Goal: Task Accomplishment & Management: Manage account settings

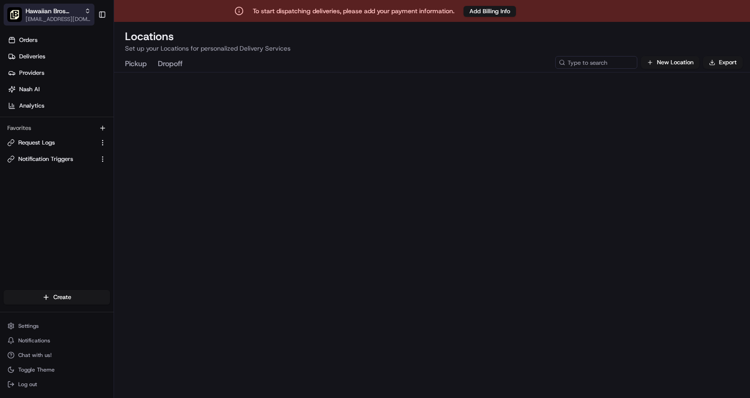
click at [67, 21] on span "[EMAIL_ADDRESS][DOMAIN_NAME]" at bounding box center [58, 19] width 65 height 7
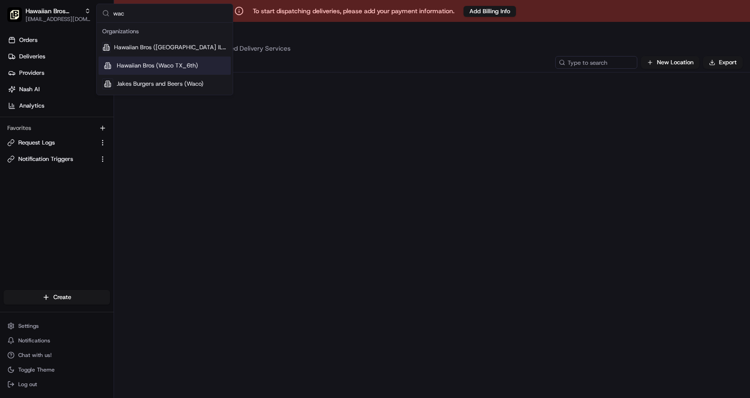
type input "wac"
click at [147, 67] on span "Hawaiian Bros (Waco TX_6th)" at bounding box center [157, 66] width 81 height 8
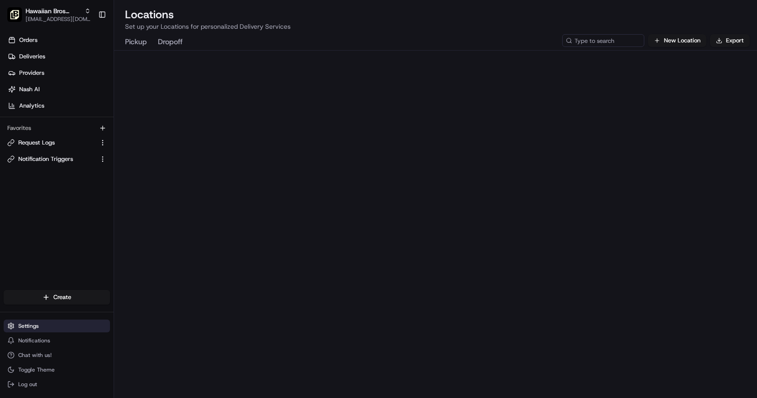
click at [44, 331] on button "Settings" at bounding box center [57, 326] width 106 height 13
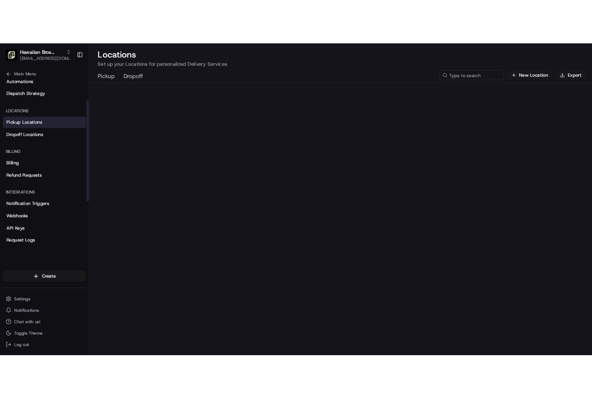
scroll to position [143, 0]
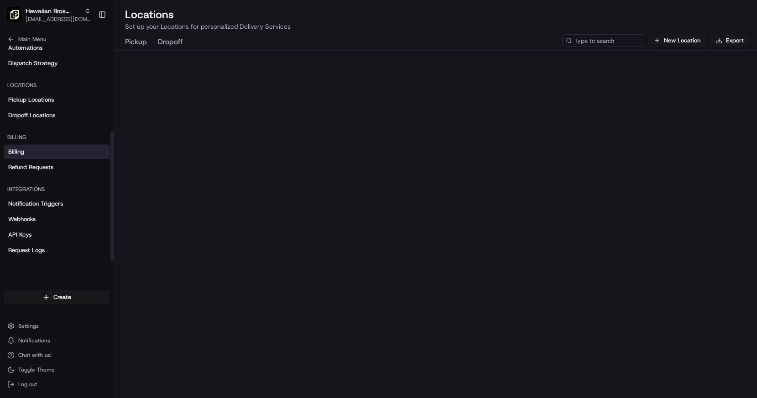
click at [37, 154] on link "Billing" at bounding box center [57, 152] width 106 height 15
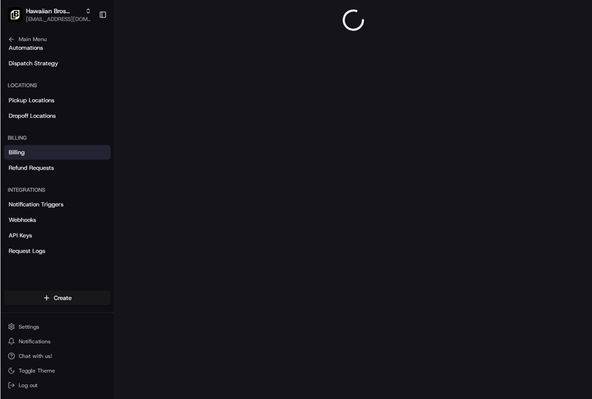
scroll to position [142, 0]
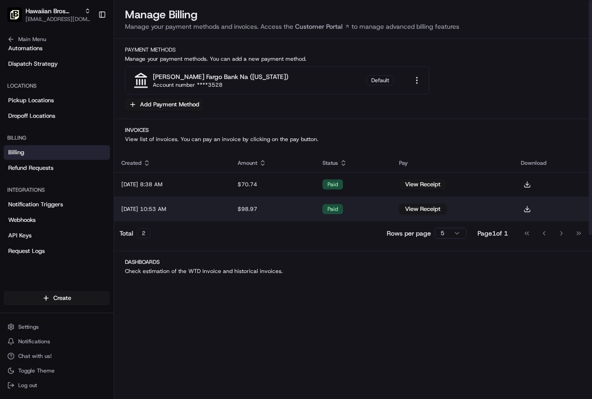
click at [174, 207] on td "[DATE] 10:53 AM" at bounding box center [172, 209] width 116 height 25
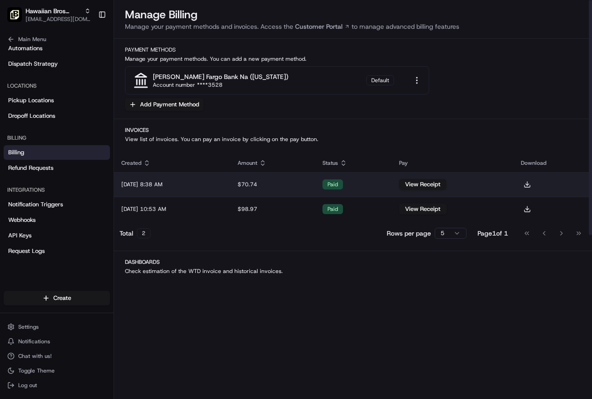
click at [230, 183] on td "[DATE] 8:38 AM" at bounding box center [172, 184] width 116 height 25
